Goal: Connect with others

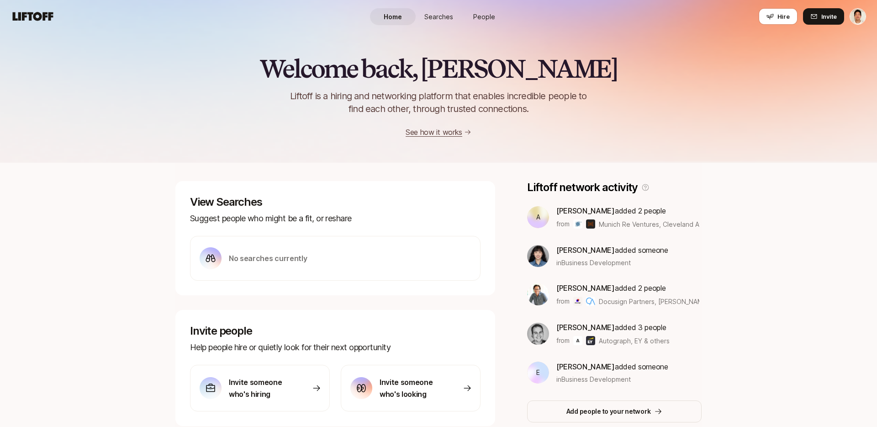
click at [476, 18] on span "People" at bounding box center [484, 17] width 22 height 10
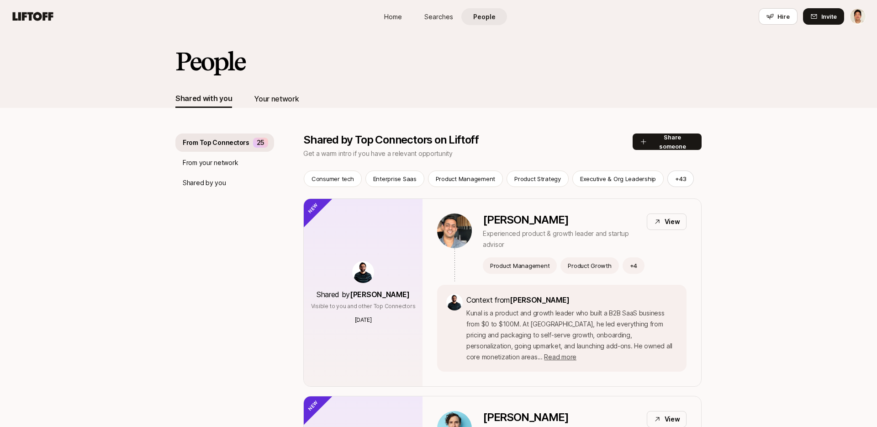
click at [282, 101] on div "Your network" at bounding box center [276, 99] width 45 height 12
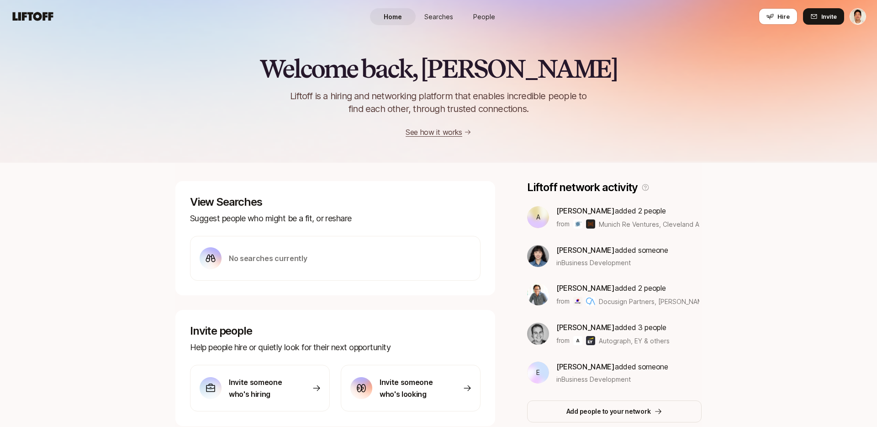
click at [481, 10] on link "People" at bounding box center [484, 16] width 46 height 17
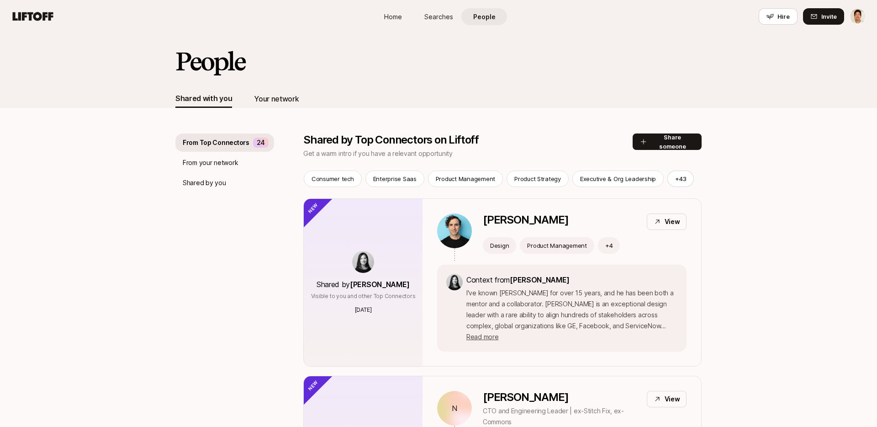
click at [279, 100] on div "Your network" at bounding box center [276, 99] width 45 height 12
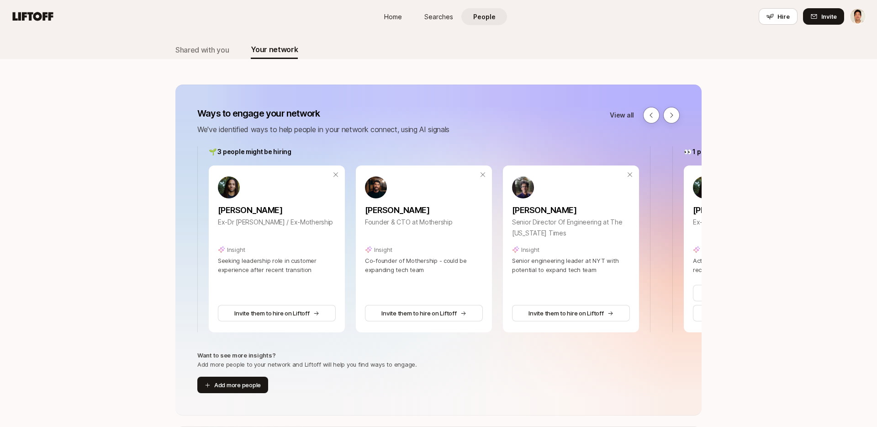
scroll to position [65, 0]
